Goal: Transaction & Acquisition: Purchase product/service

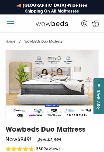
select select "Medium-Firm"
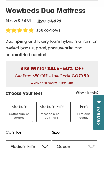
scroll to position [128, 0]
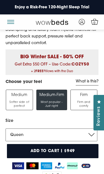
click at [24, 101] on span "Softer side of perfect" at bounding box center [19, 105] width 21 height 8
click at [0, 0] on input "Medium Softer side of perfect" at bounding box center [0, 0] width 0 height 0
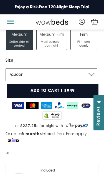
scroll to position [189, 0]
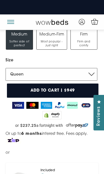
click at [89, 74] on select "Single King Single Double Queen King" at bounding box center [52, 74] width 92 height 13
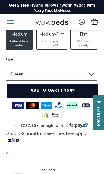
select select "Double"
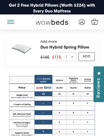
scroll to position [357, 0]
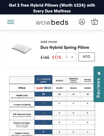
click at [11, 22] on span "button" at bounding box center [10, 22] width 7 height 1
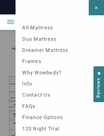
scroll to position [0, 0]
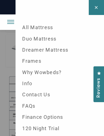
click at [39, 58] on link "Frames" at bounding box center [60, 61] width 84 height 11
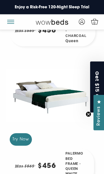
scroll to position [866, 0]
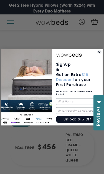
click at [98, 53] on circle "Close dialog" at bounding box center [99, 52] width 4 height 4
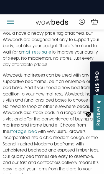
scroll to position [2260, 0]
